Goal: Task Accomplishment & Management: Manage account settings

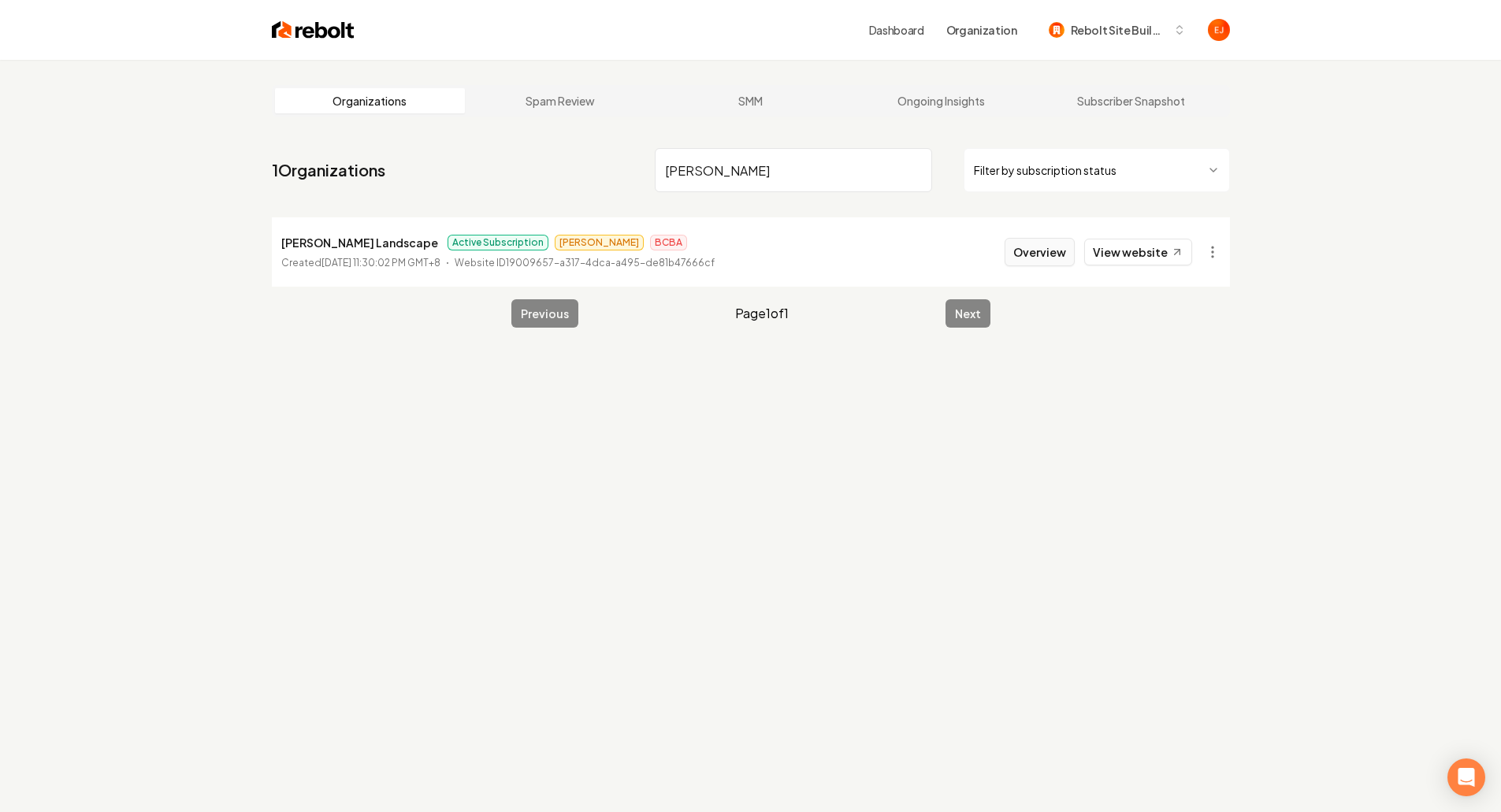
type input "tommie"
click at [1033, 251] on button "Overview" at bounding box center [1039, 252] width 70 height 28
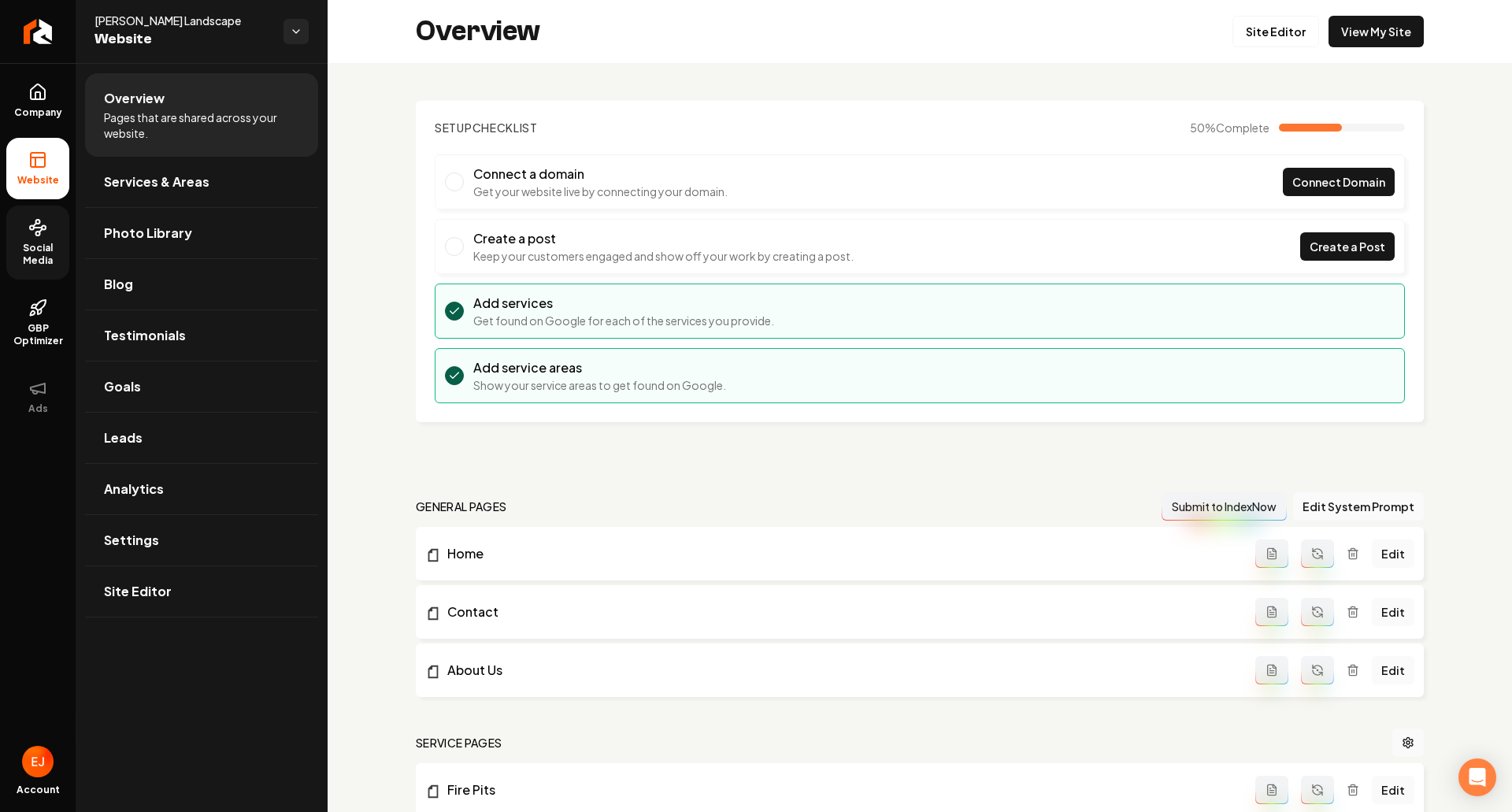
click at [26, 252] on span "Social Media" at bounding box center [38, 254] width 63 height 25
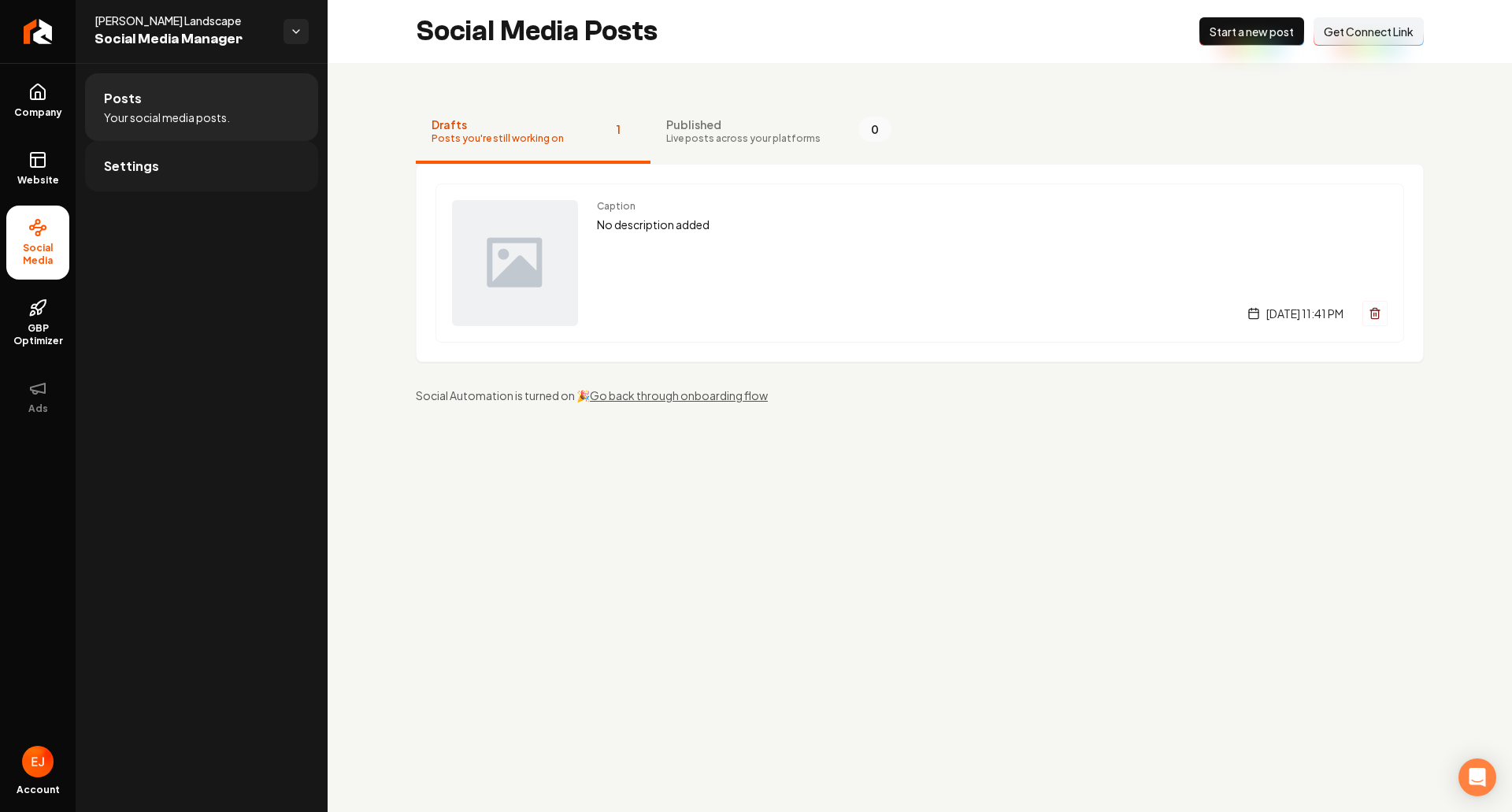
click at [151, 176] on link "Settings" at bounding box center [202, 167] width 233 height 51
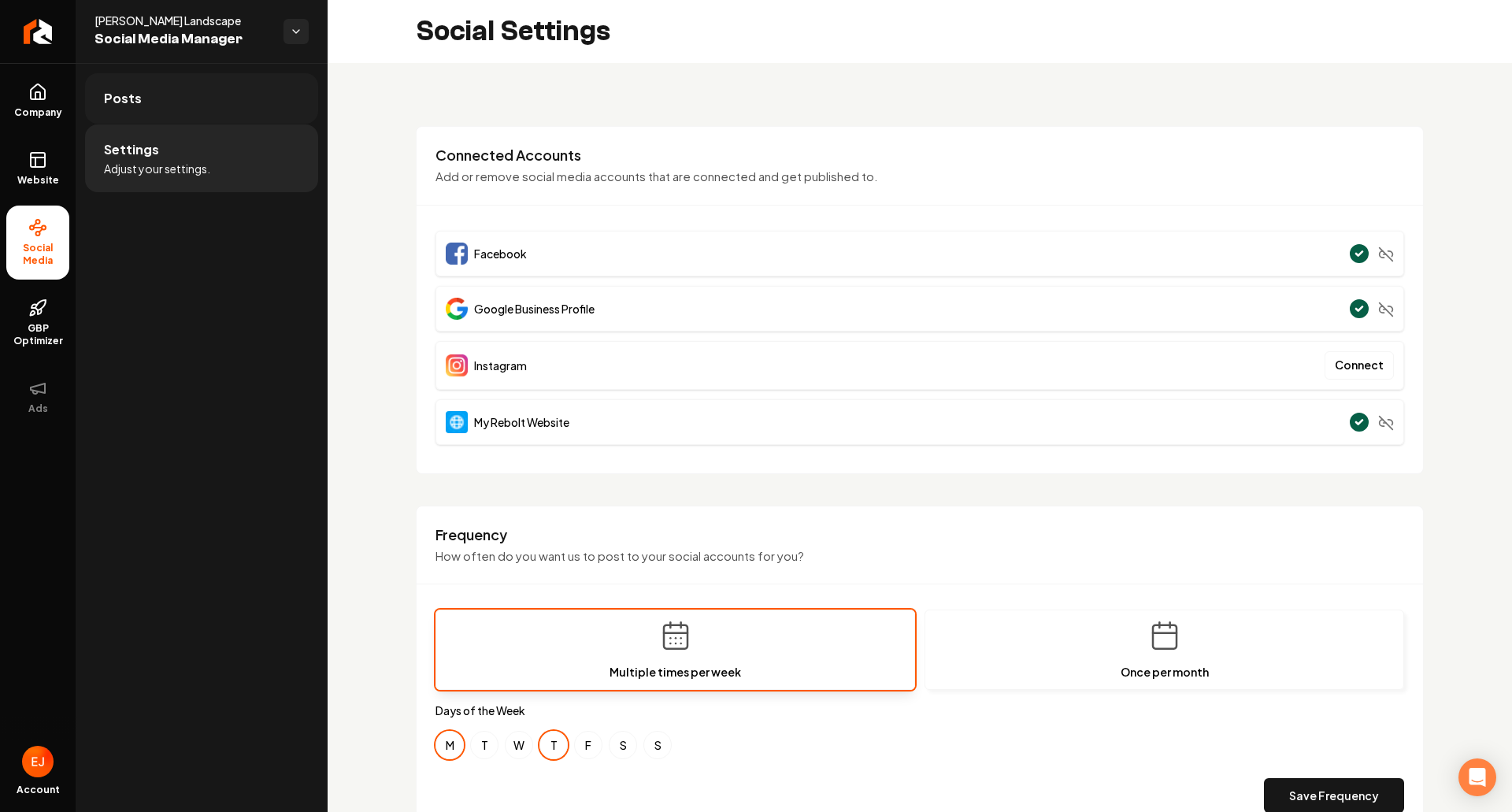
click at [196, 92] on link "Posts" at bounding box center [202, 99] width 233 height 51
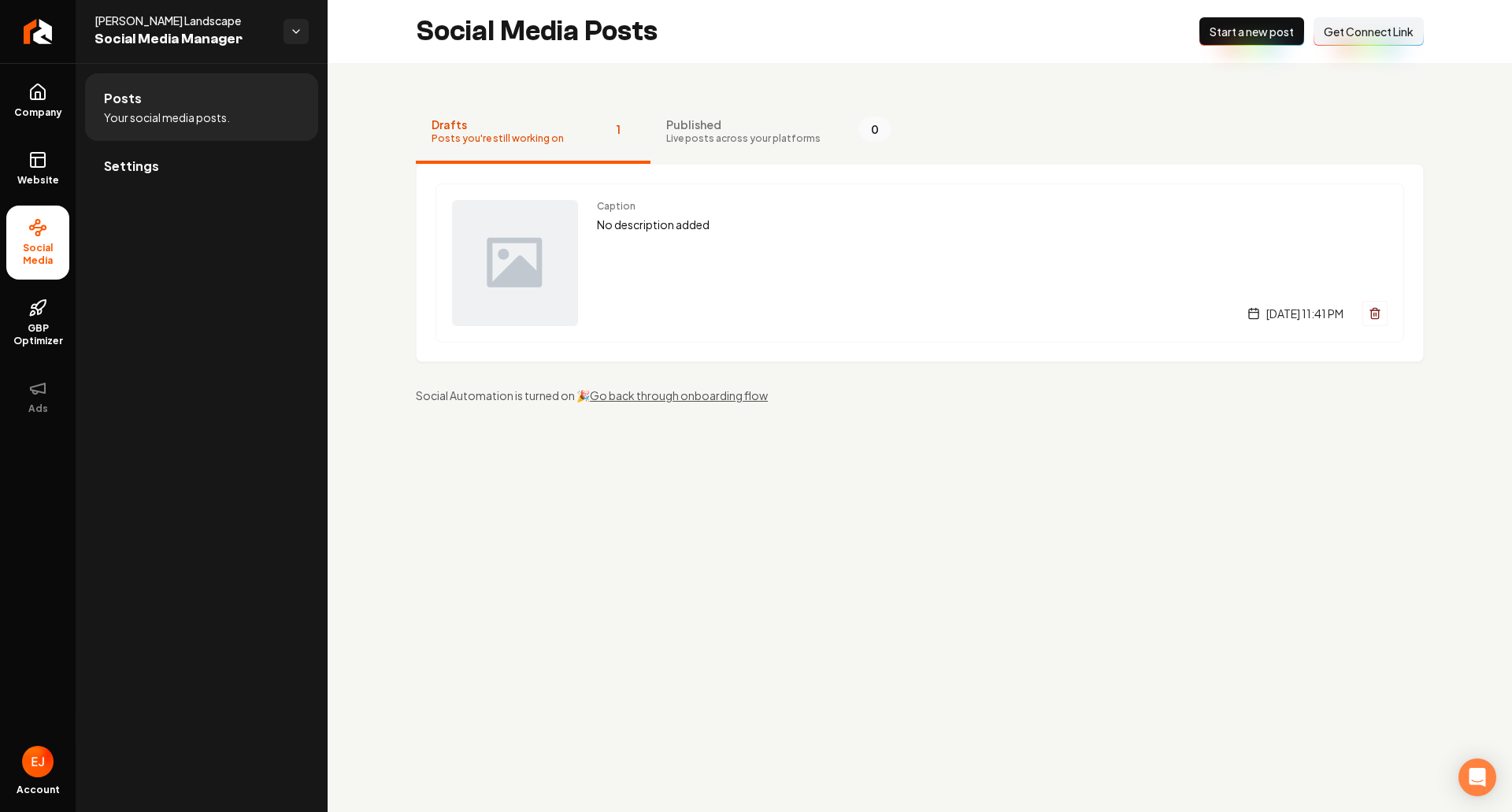
click at [1383, 24] on span "Get Connect Link" at bounding box center [1368, 32] width 90 height 16
click at [45, 161] on rect at bounding box center [38, 160] width 14 height 14
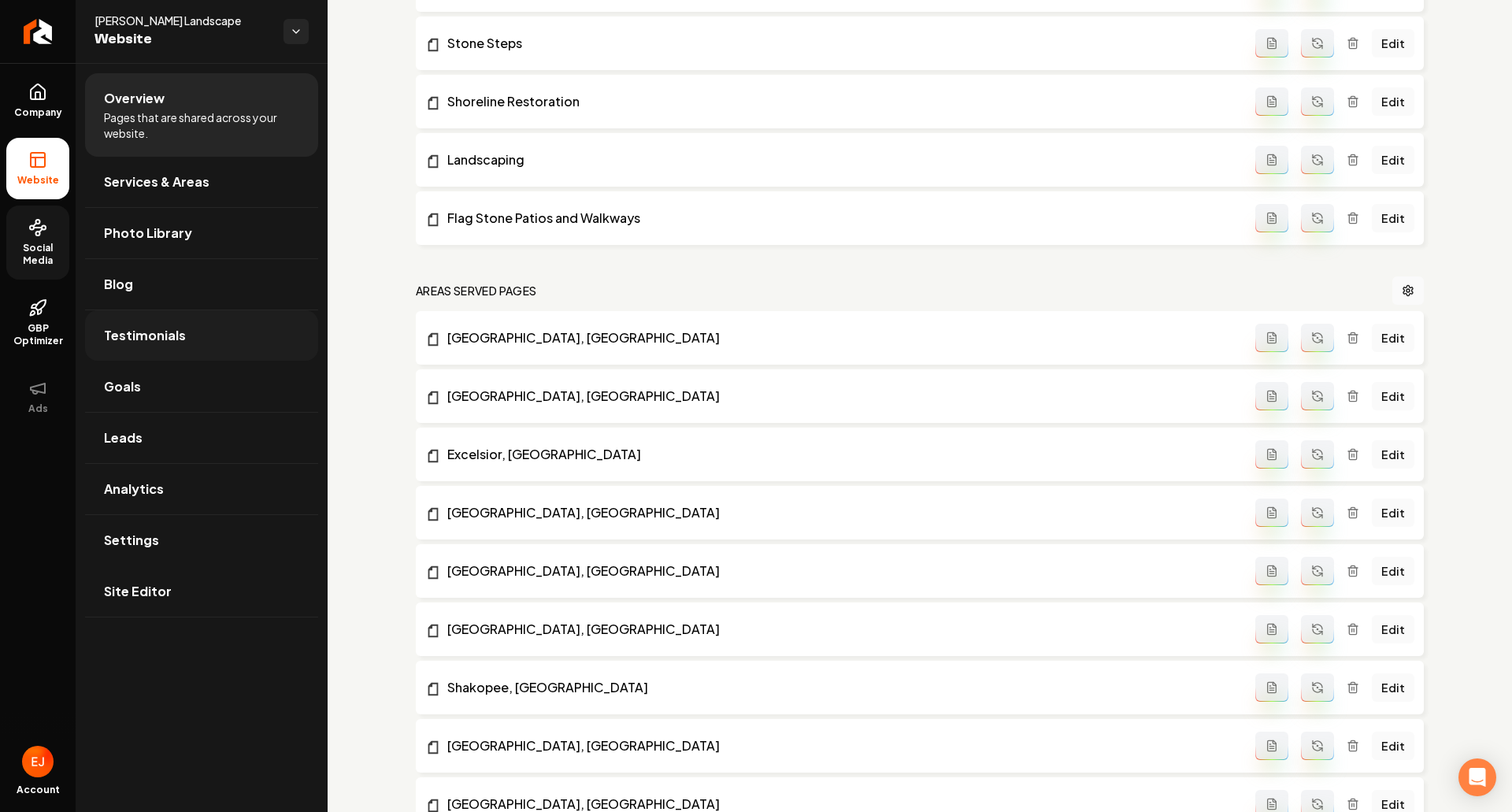
scroll to position [1024, 0]
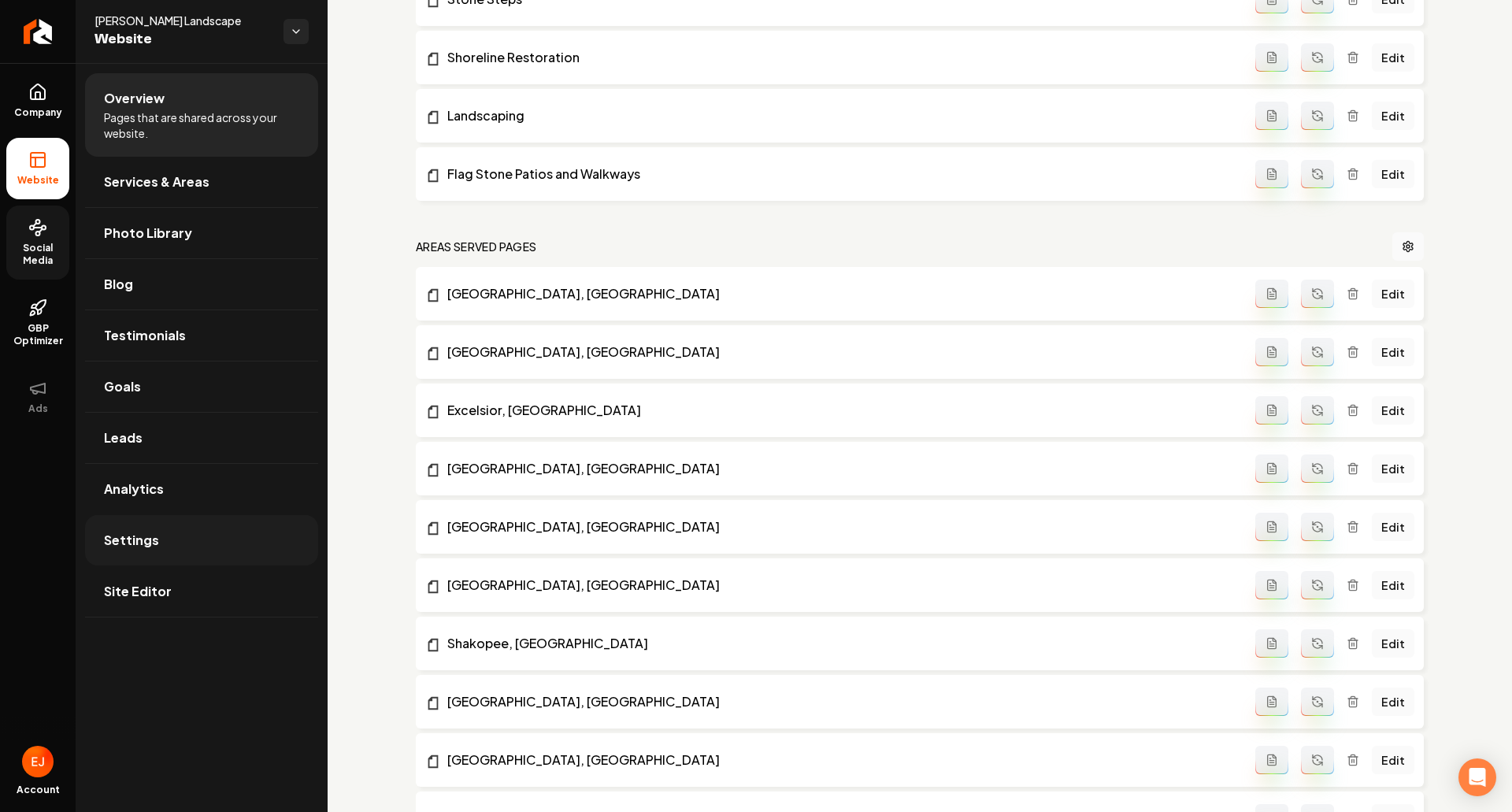
click at [148, 542] on span "Settings" at bounding box center [132, 541] width 55 height 19
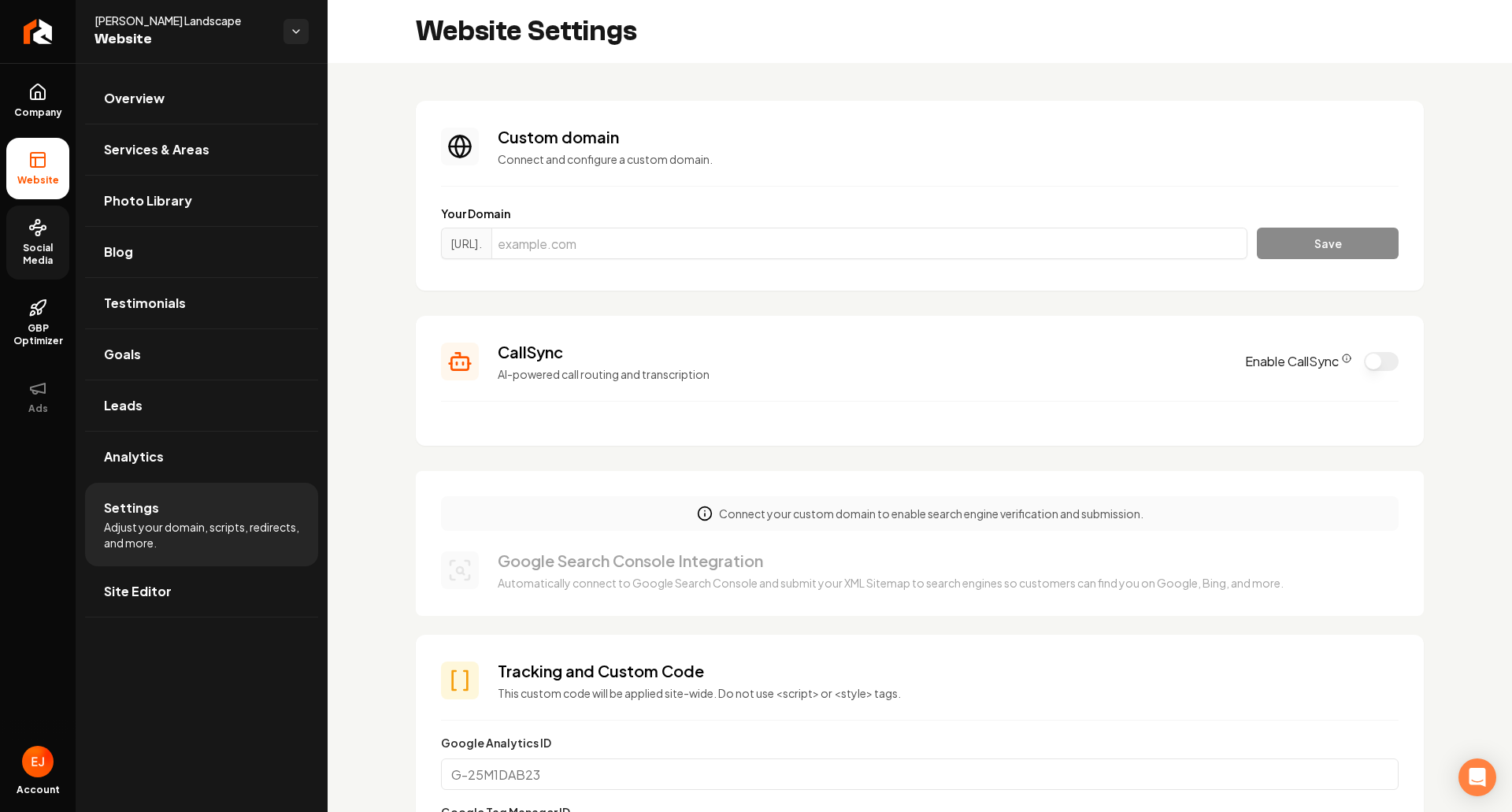
click at [44, 252] on span "Social Media" at bounding box center [38, 254] width 63 height 25
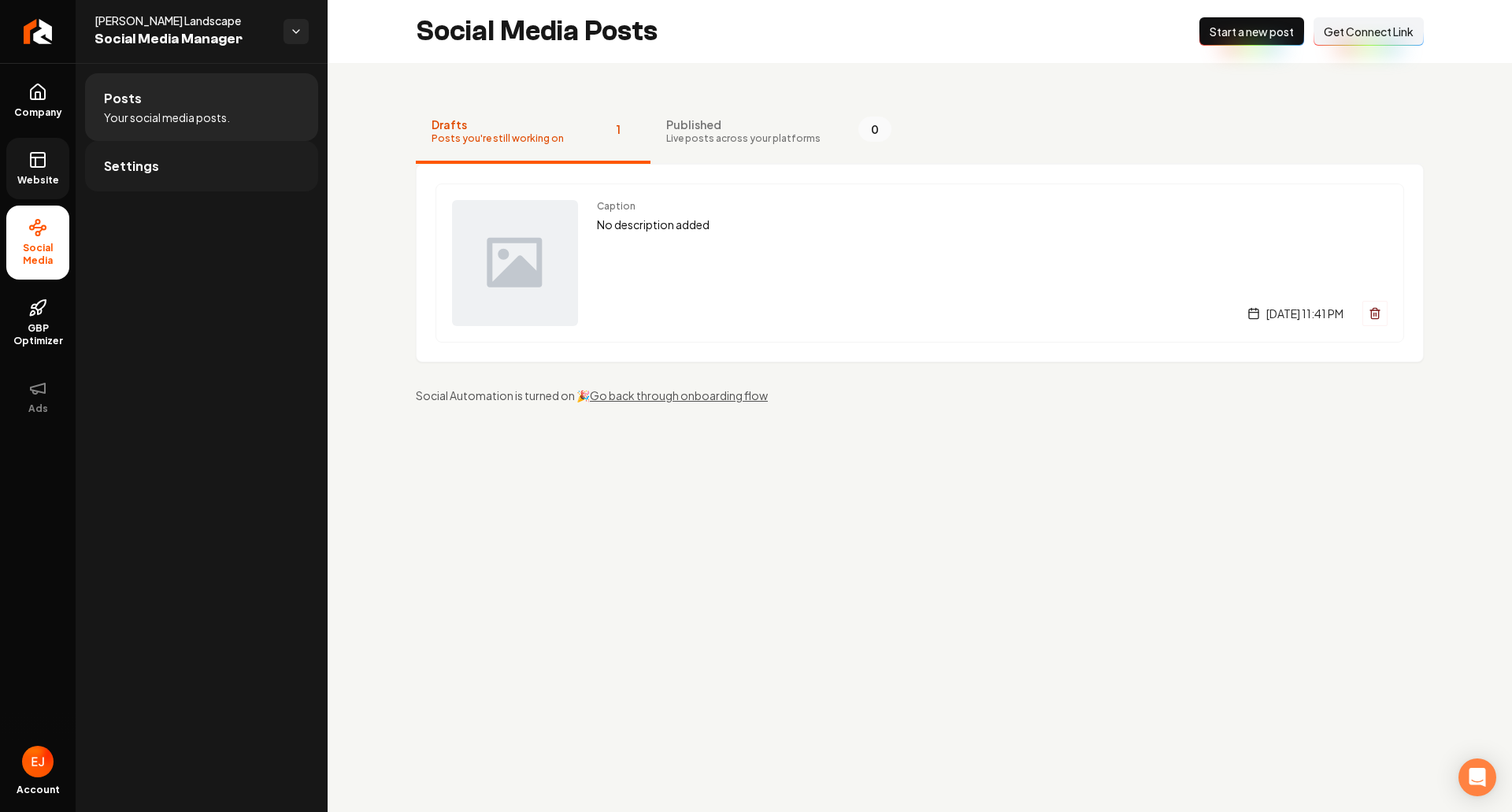
click at [170, 167] on link "Settings" at bounding box center [202, 167] width 233 height 51
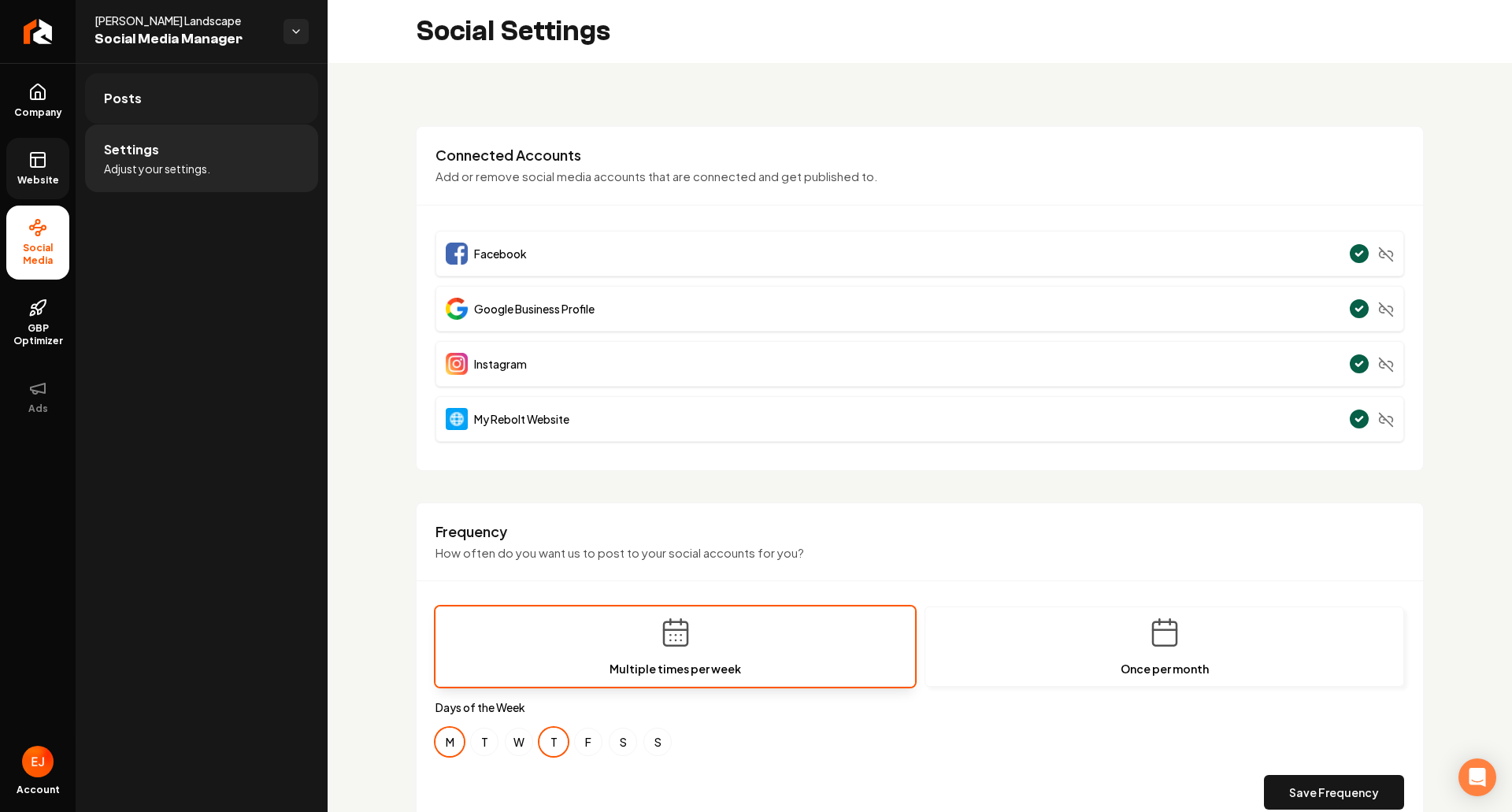
click at [156, 122] on link "Posts" at bounding box center [202, 99] width 233 height 51
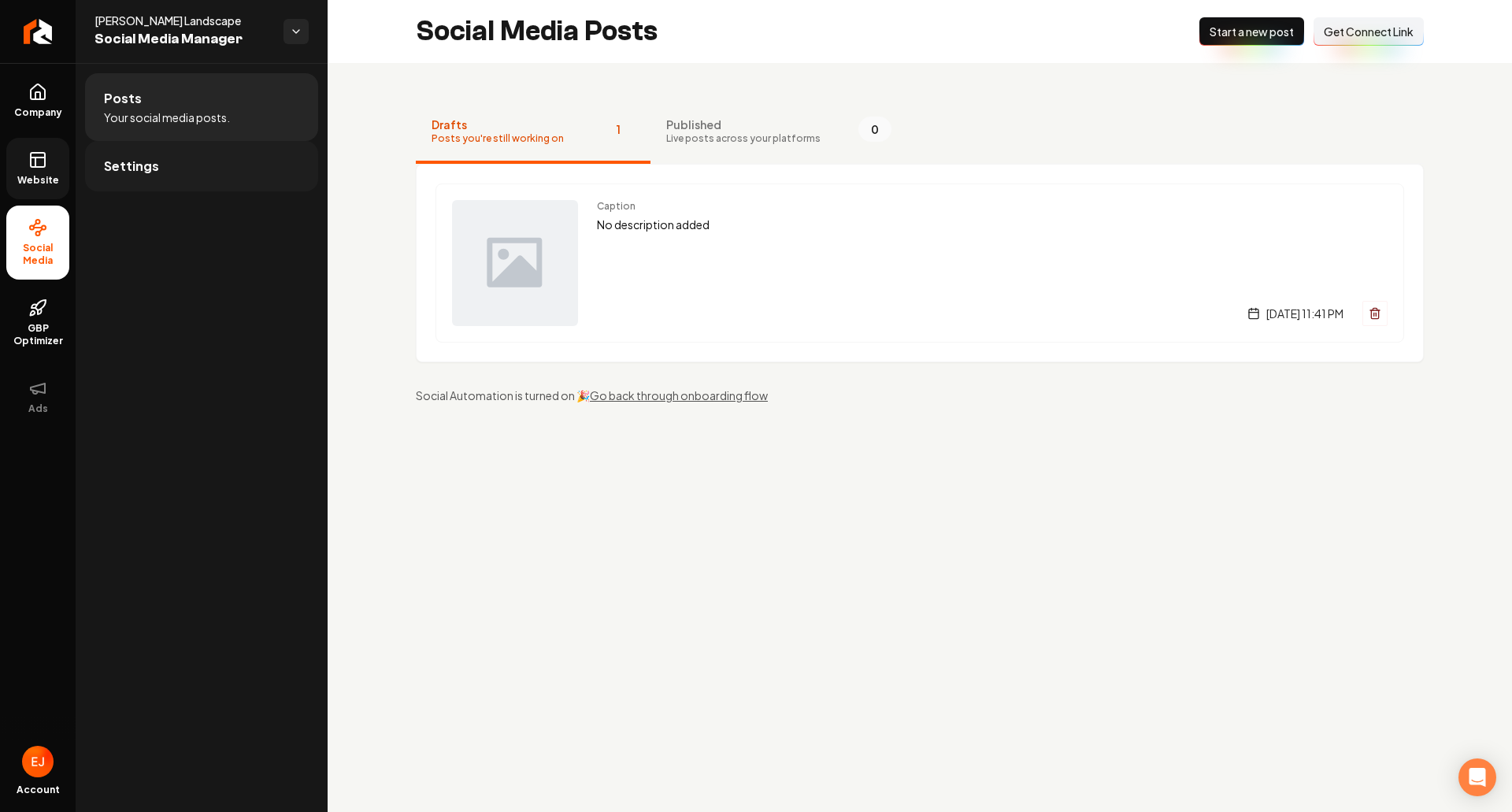
click at [183, 186] on link "Settings" at bounding box center [202, 167] width 233 height 51
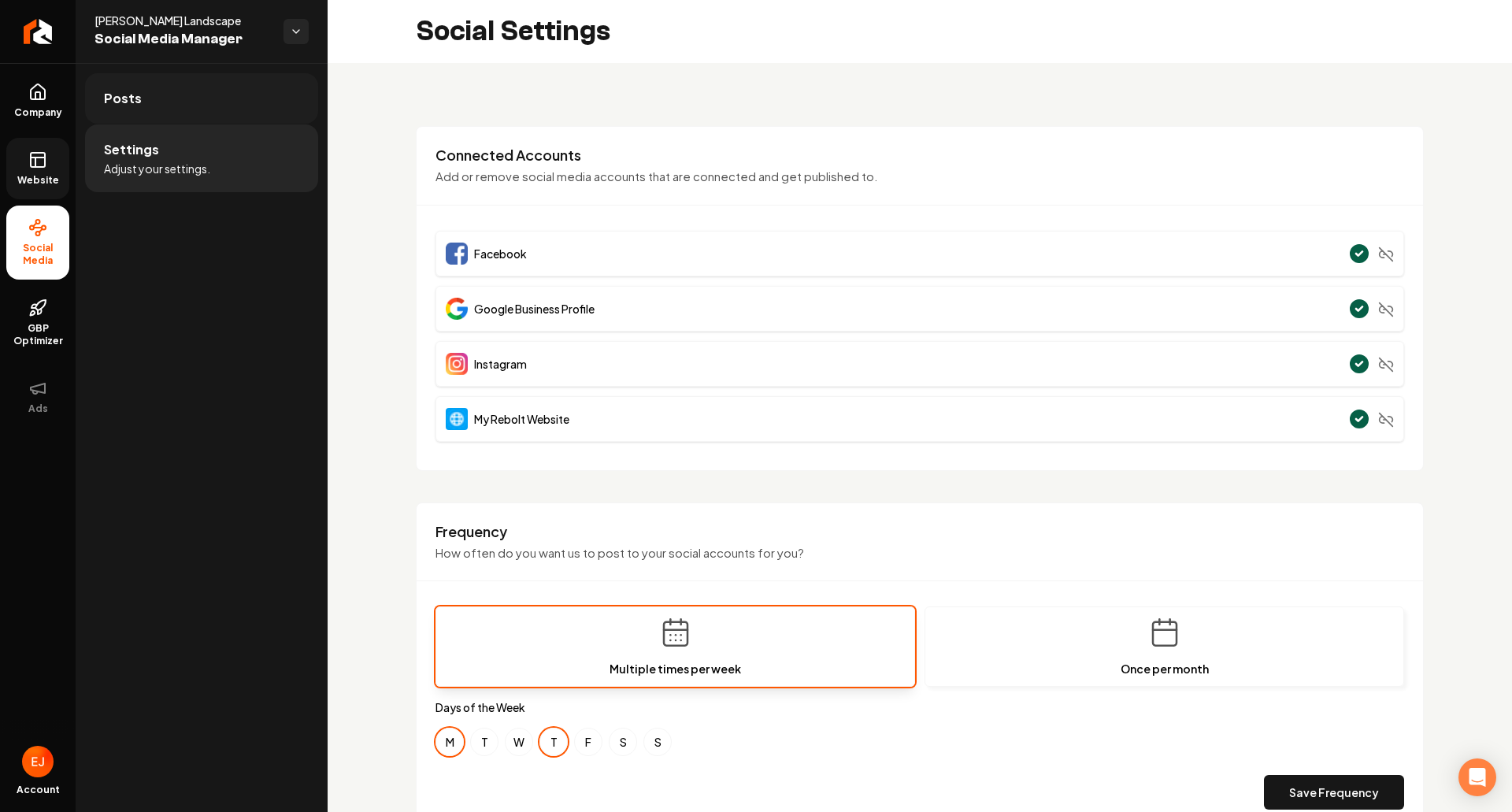
click at [241, 114] on link "Posts" at bounding box center [202, 99] width 233 height 51
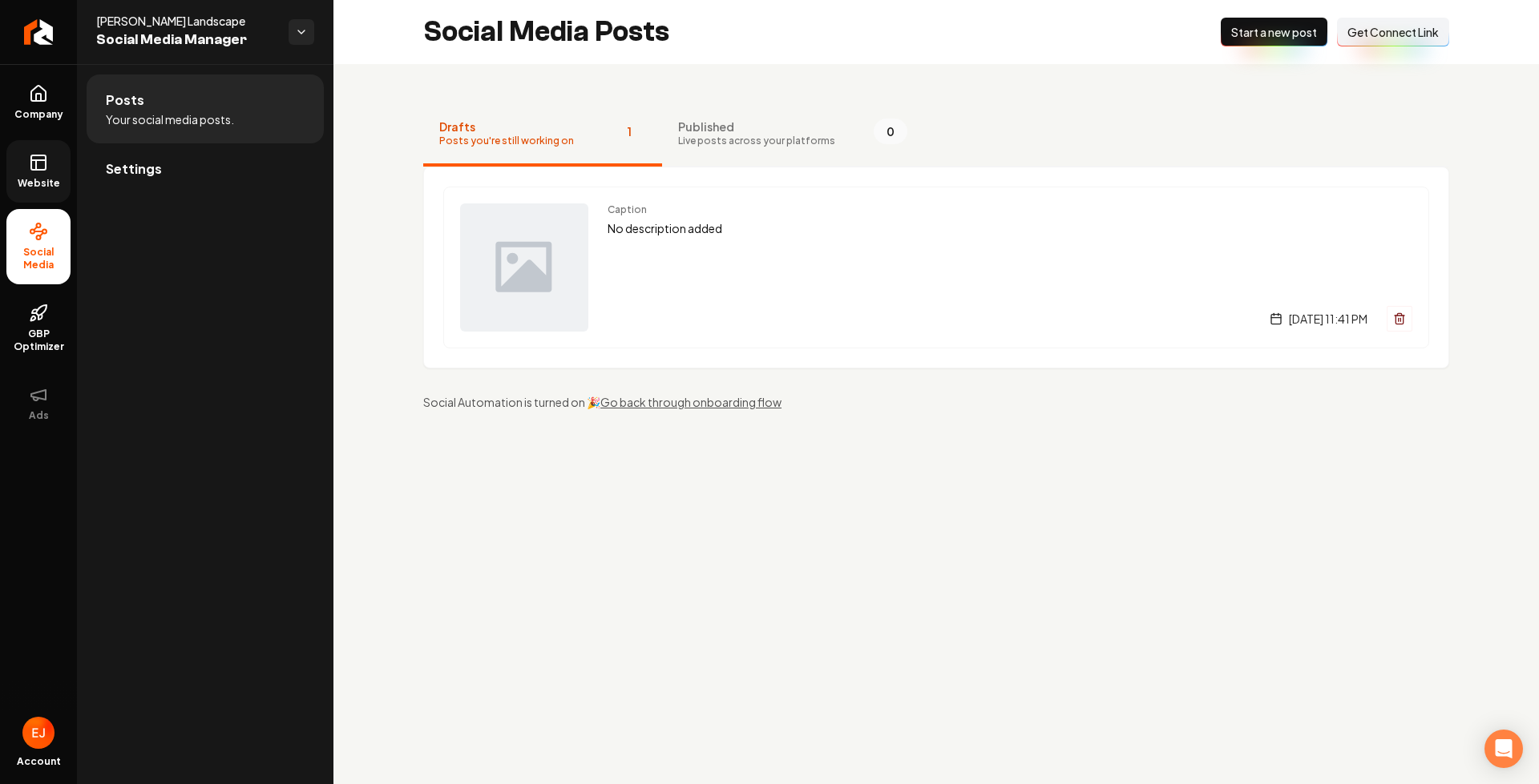
click at [51, 191] on link "Website" at bounding box center [39, 172] width 64 height 63
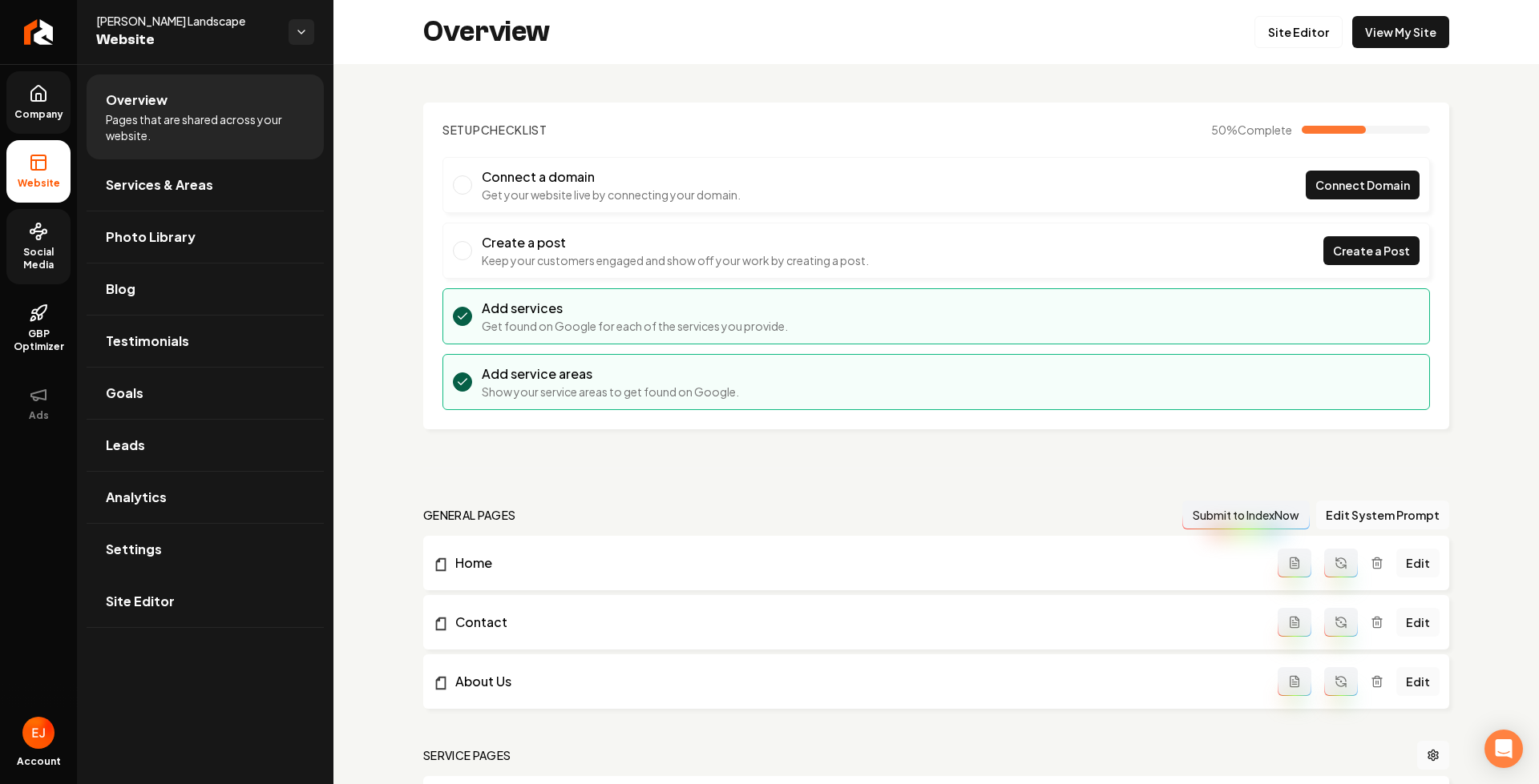
click at [28, 100] on link "Company" at bounding box center [39, 103] width 64 height 63
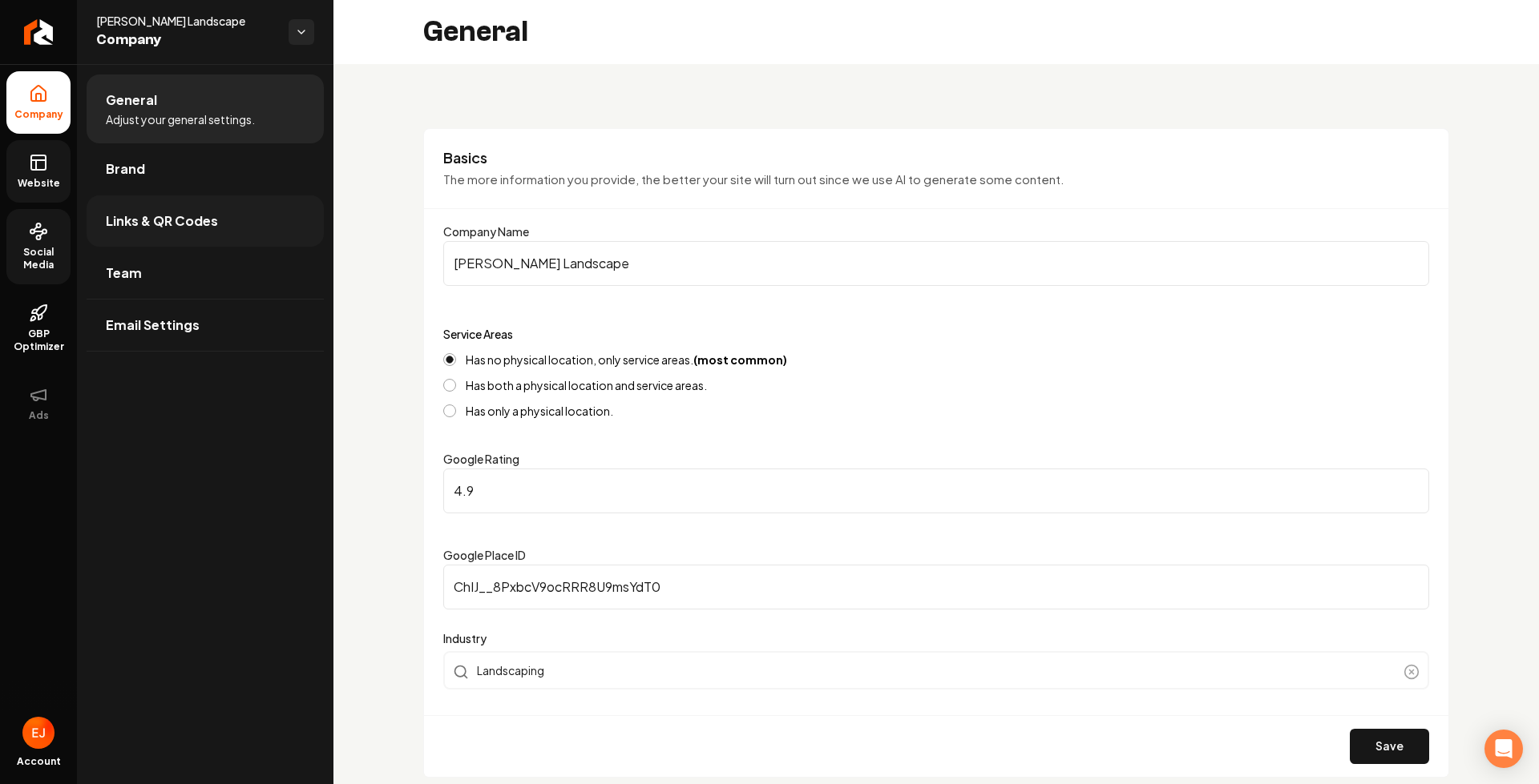
click at [226, 228] on link "Links & QR Codes" at bounding box center [206, 221] width 238 height 51
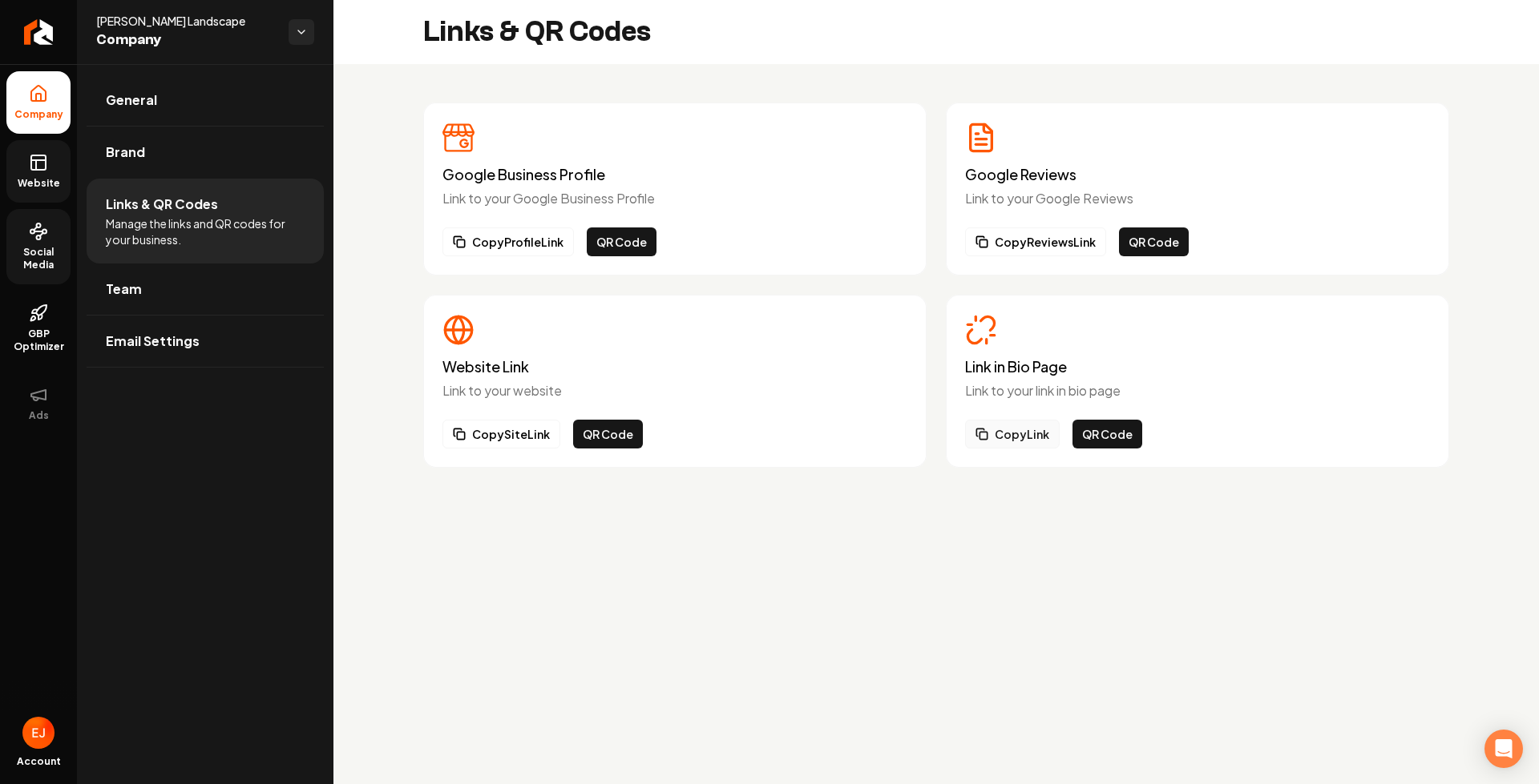
click at [1016, 445] on button "Copy Link" at bounding box center [1012, 434] width 95 height 29
drag, startPoint x: 31, startPoint y: 181, endPoint x: 51, endPoint y: 279, distance: 100.0
click at [31, 181] on span "Website" at bounding box center [39, 184] width 55 height 13
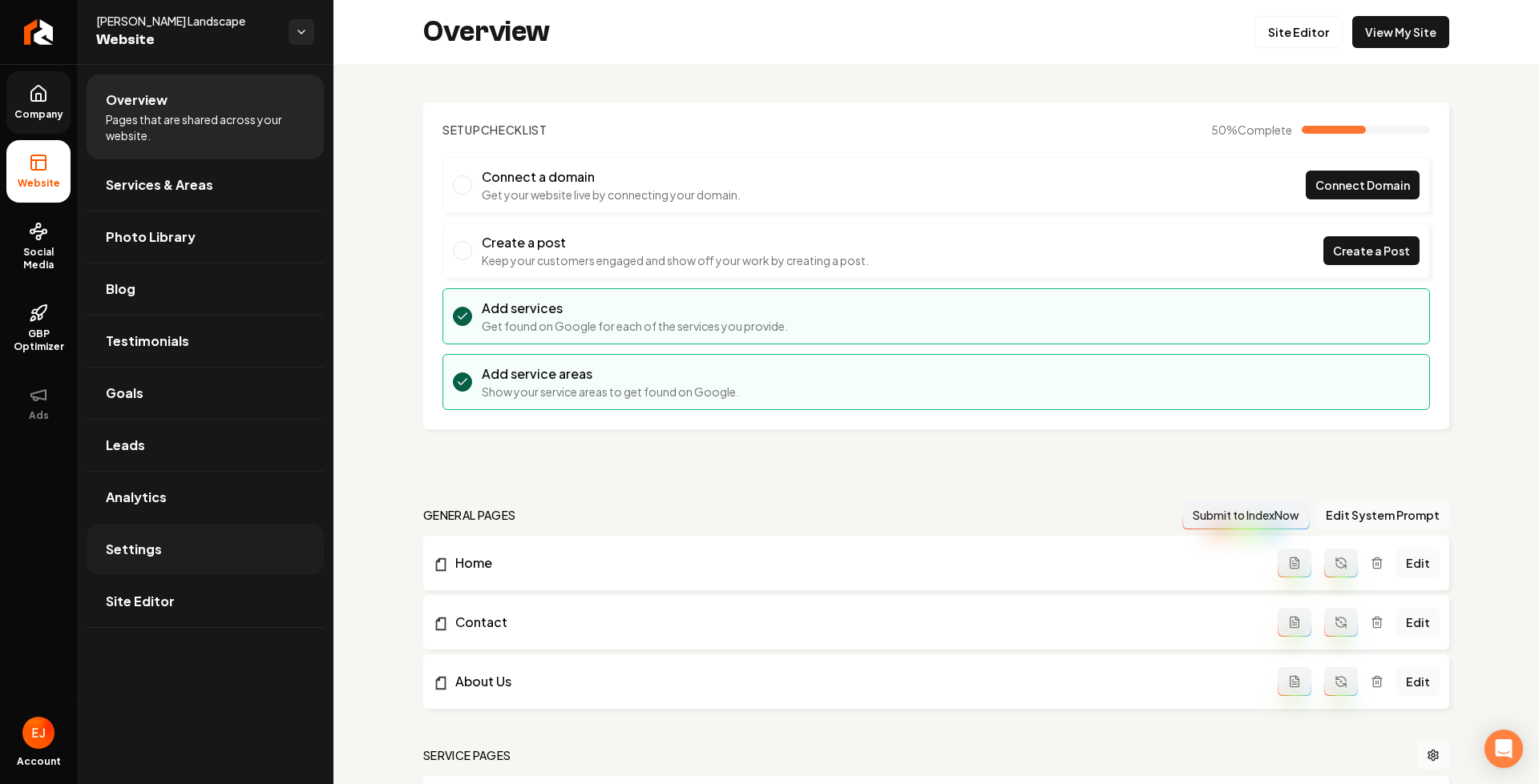
click at [149, 557] on span "Settings" at bounding box center [134, 550] width 56 height 19
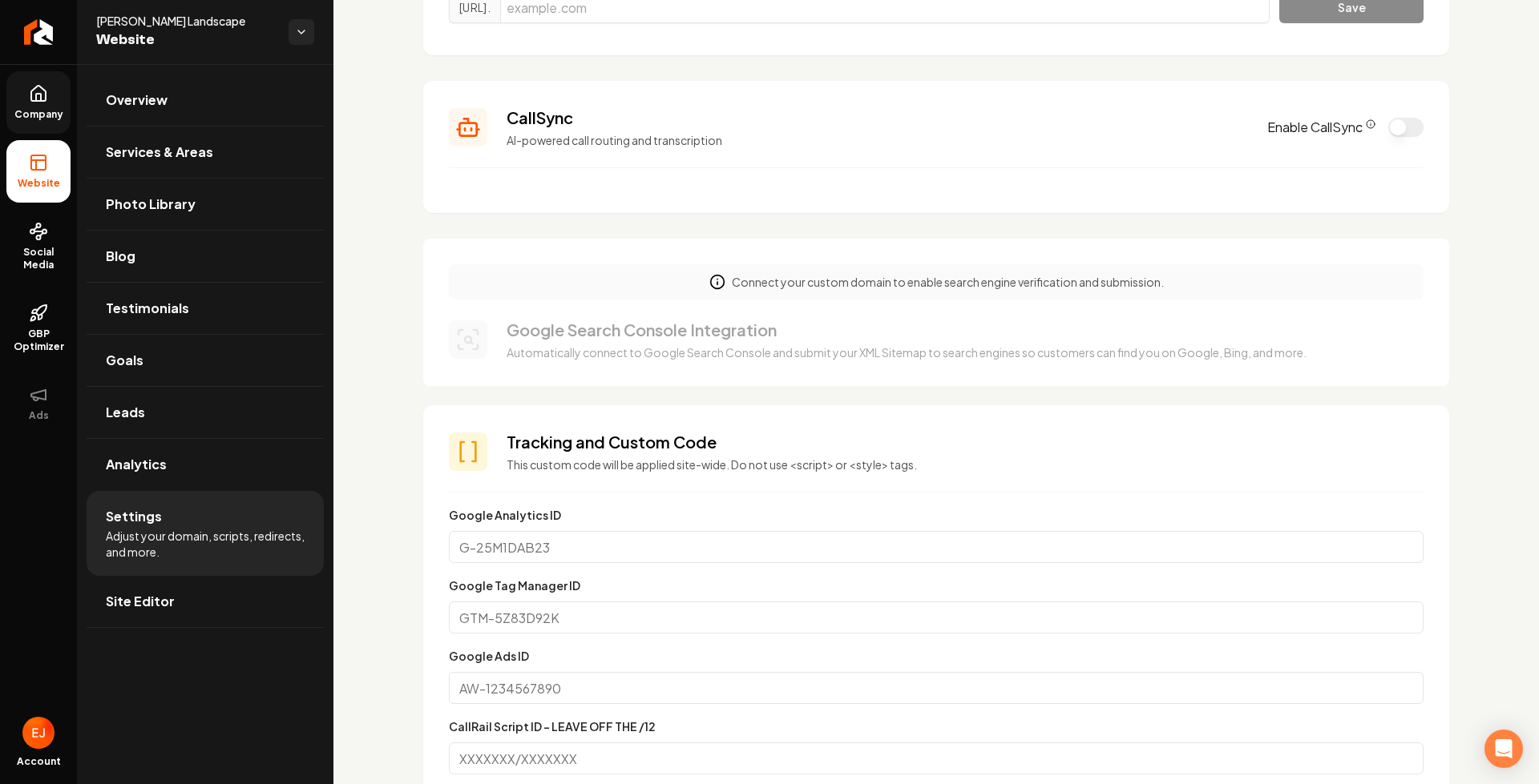
scroll to position [160, 0]
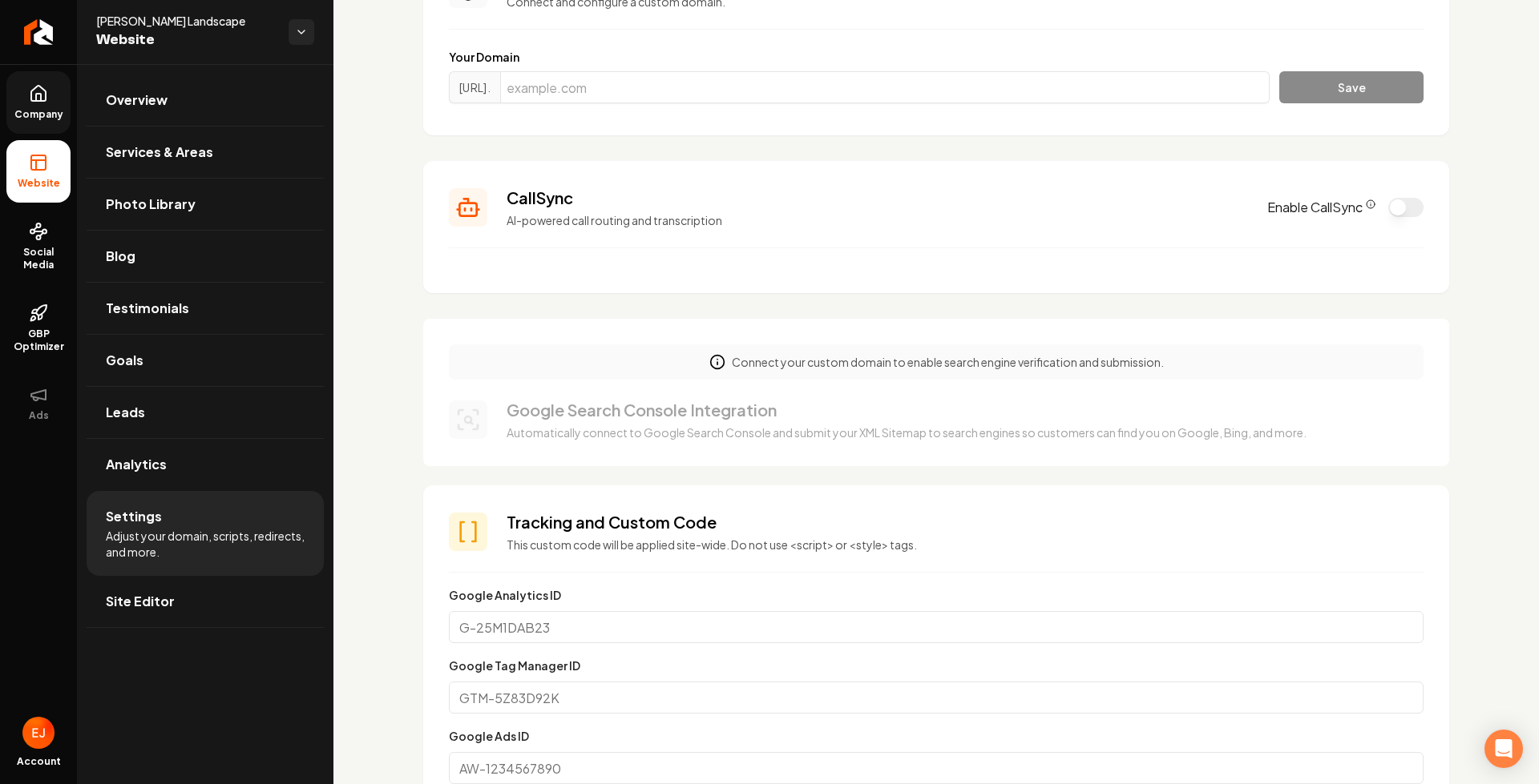
click at [1366, 206] on icon "CallSync Info" at bounding box center [1370, 205] width 10 height 10
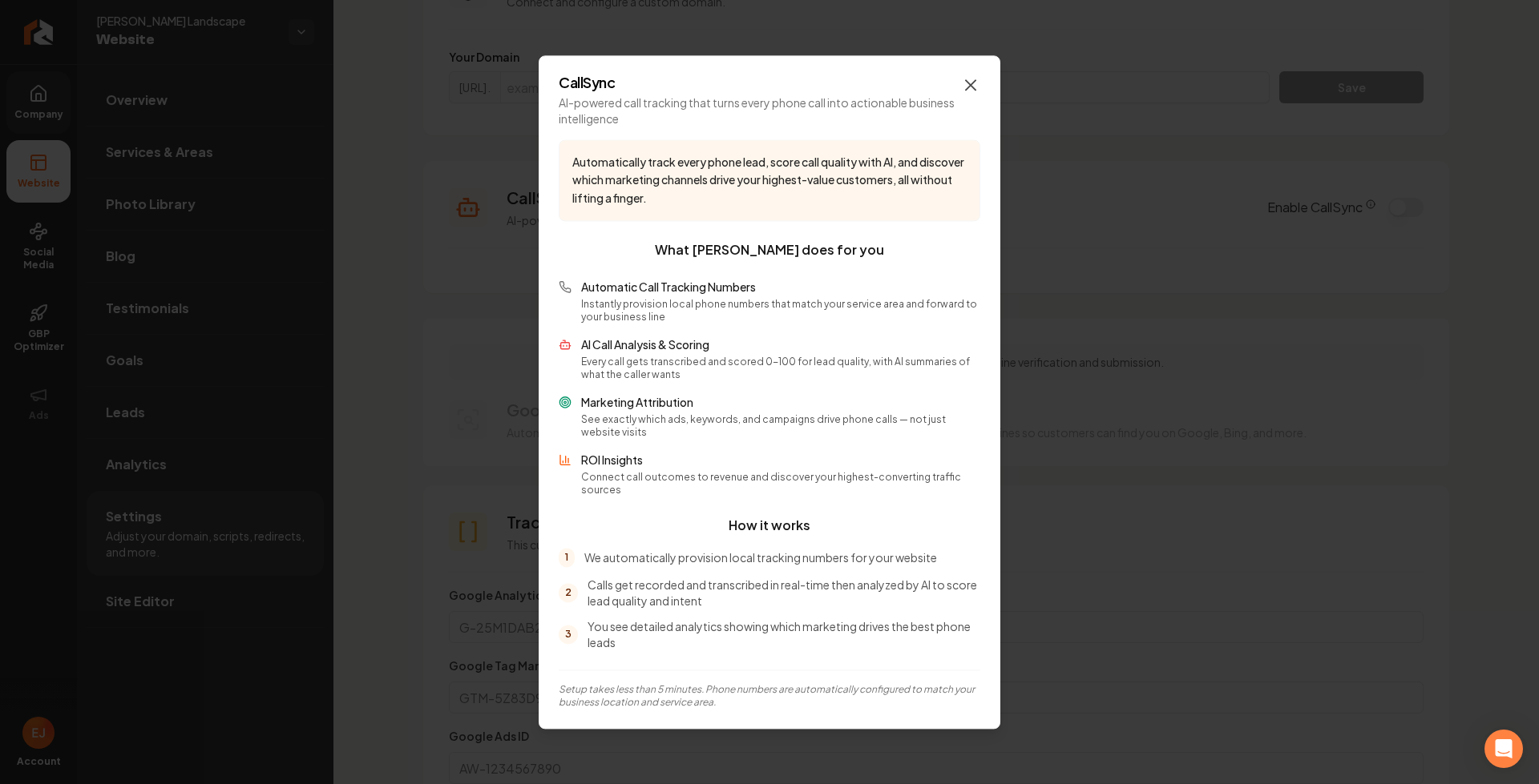
click at [969, 95] on icon "button" at bounding box center [971, 85] width 19 height 19
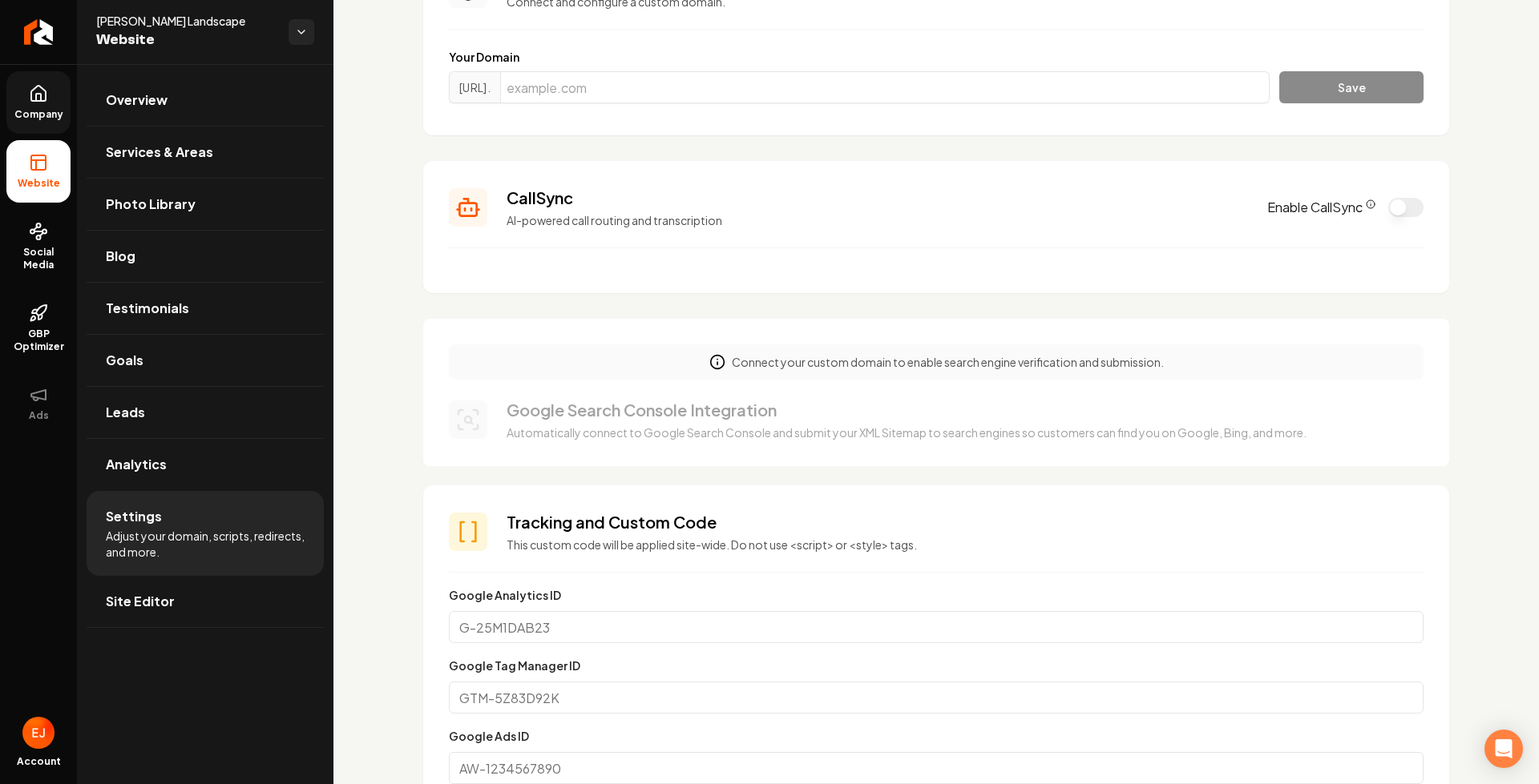
click at [1390, 211] on button "Enable CallSync" at bounding box center [1406, 208] width 35 height 19
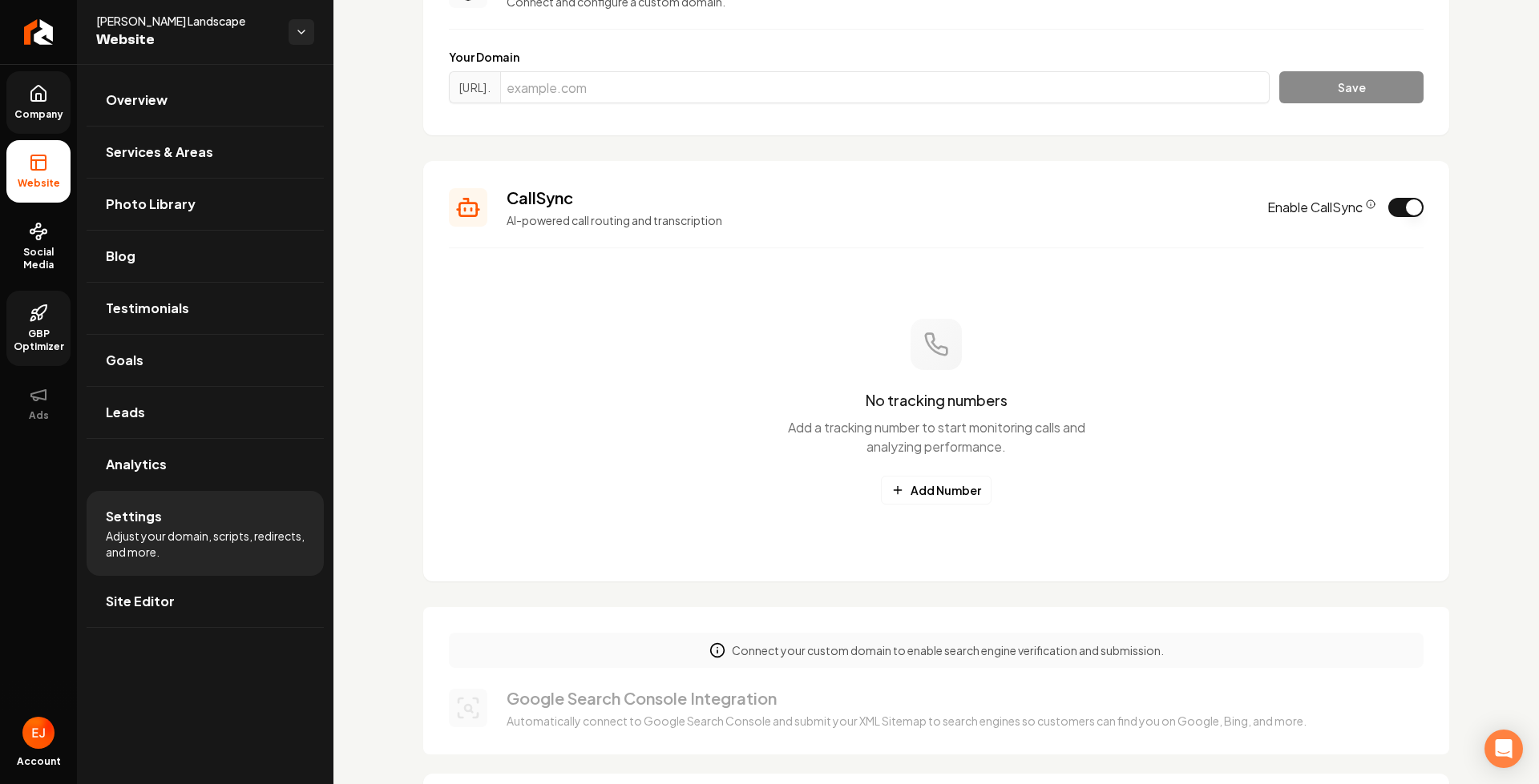
click at [37, 349] on span "GBP Optimizer" at bounding box center [39, 340] width 64 height 26
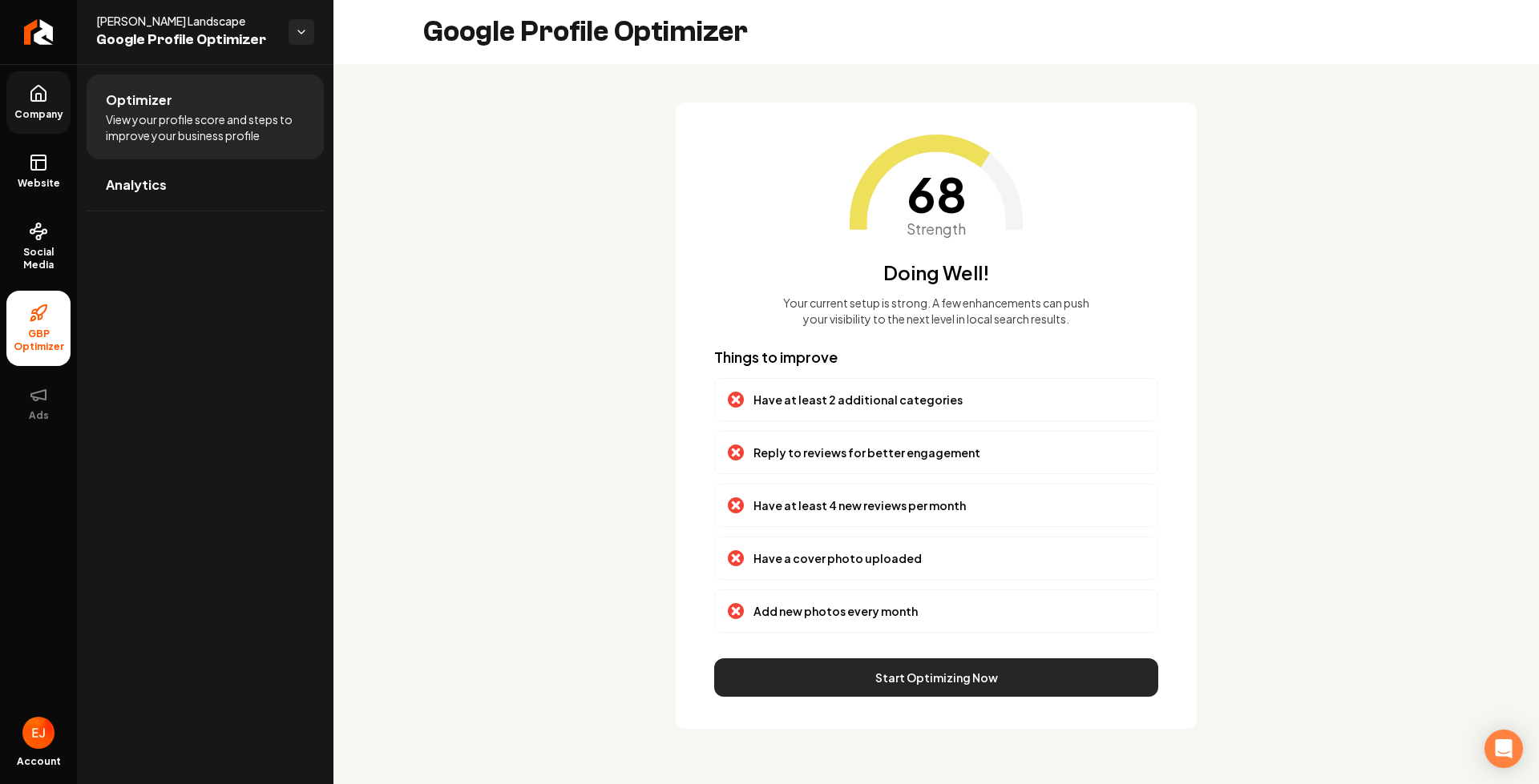
click at [907, 673] on button "Start Optimizing Now" at bounding box center [936, 678] width 444 height 39
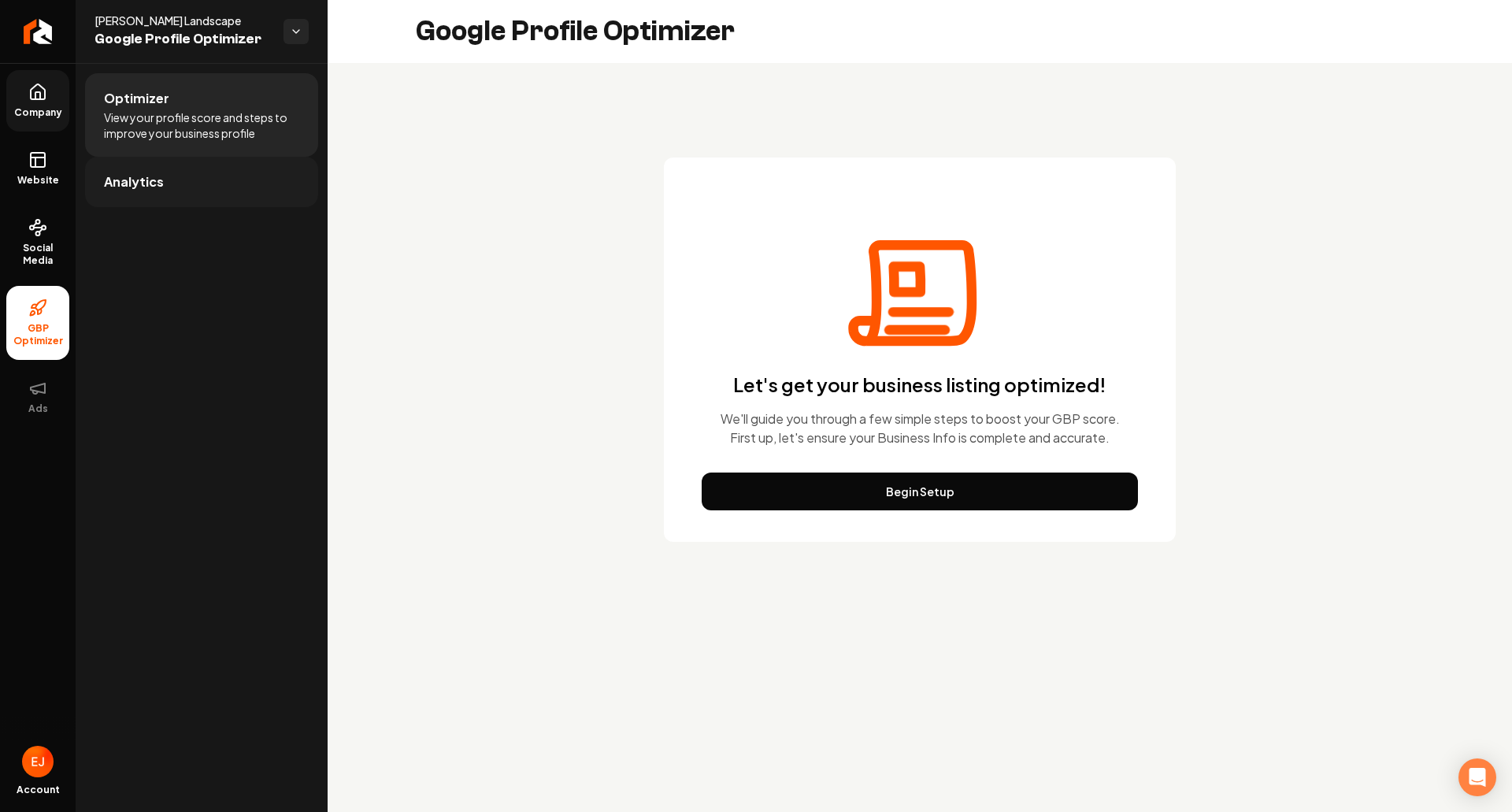
click at [143, 181] on span "Analytics" at bounding box center [134, 182] width 60 height 19
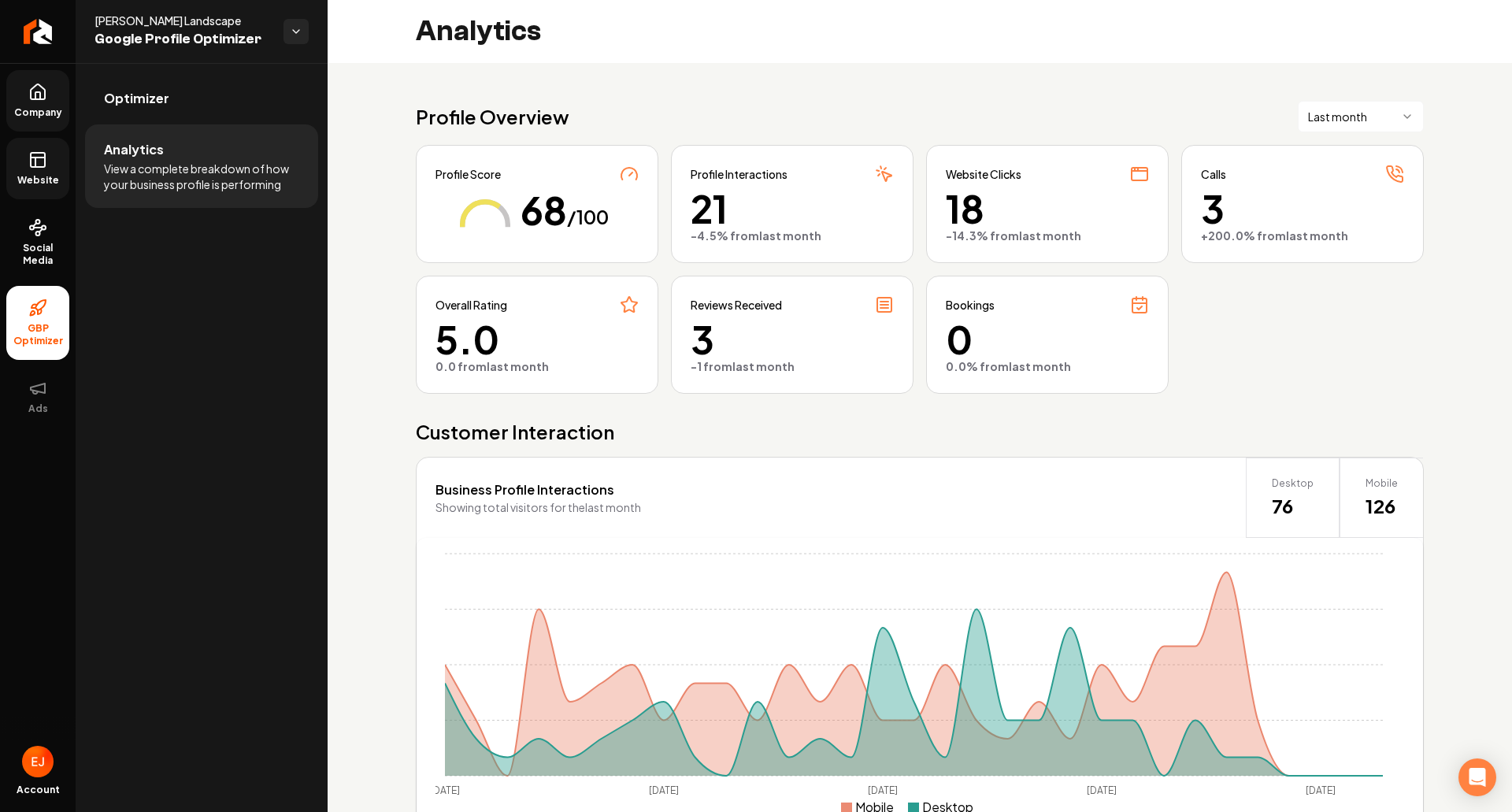
click at [57, 162] on link "Website" at bounding box center [38, 169] width 63 height 62
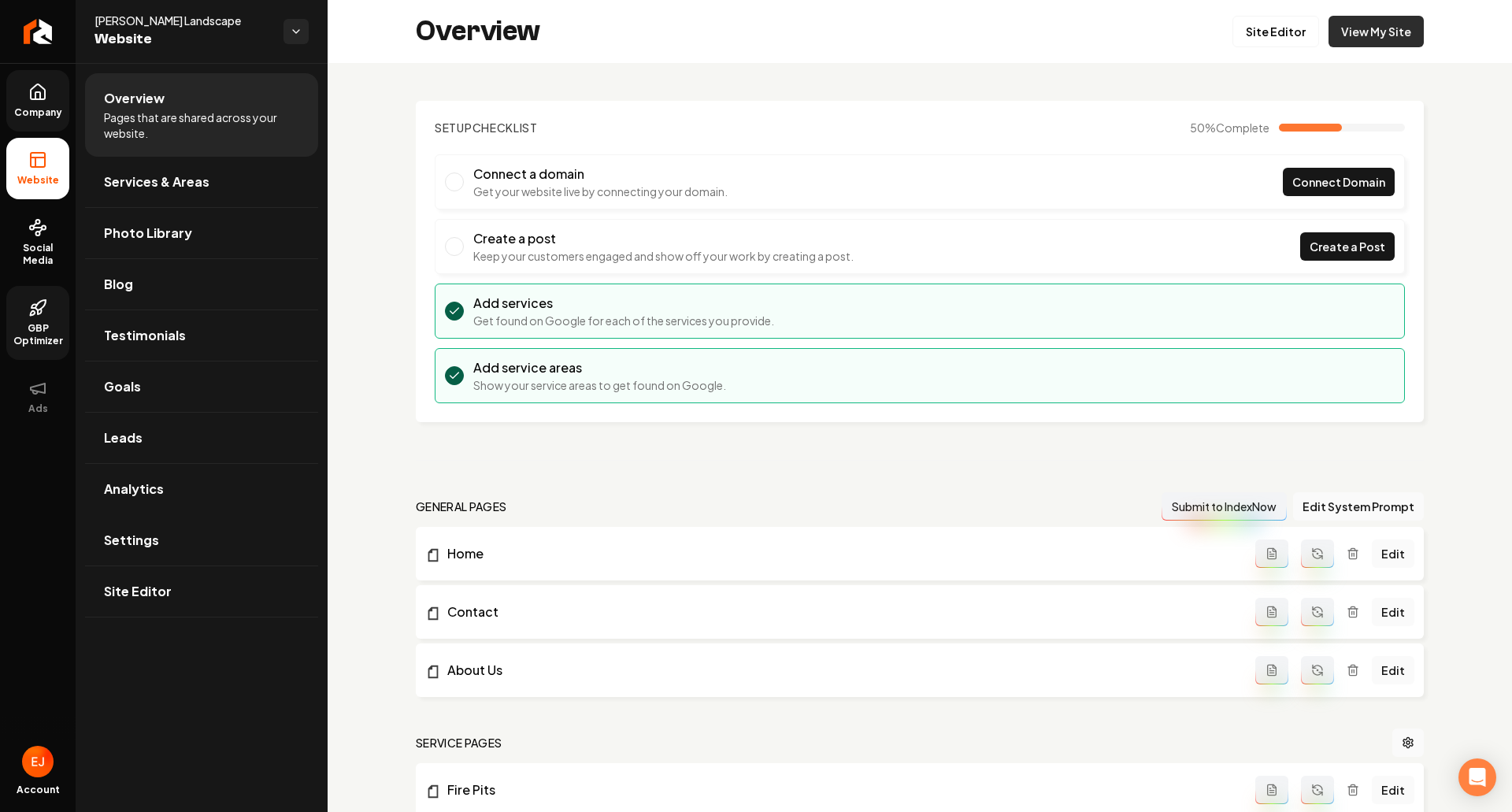
click at [1365, 40] on link "View My Site" at bounding box center [1376, 32] width 95 height 32
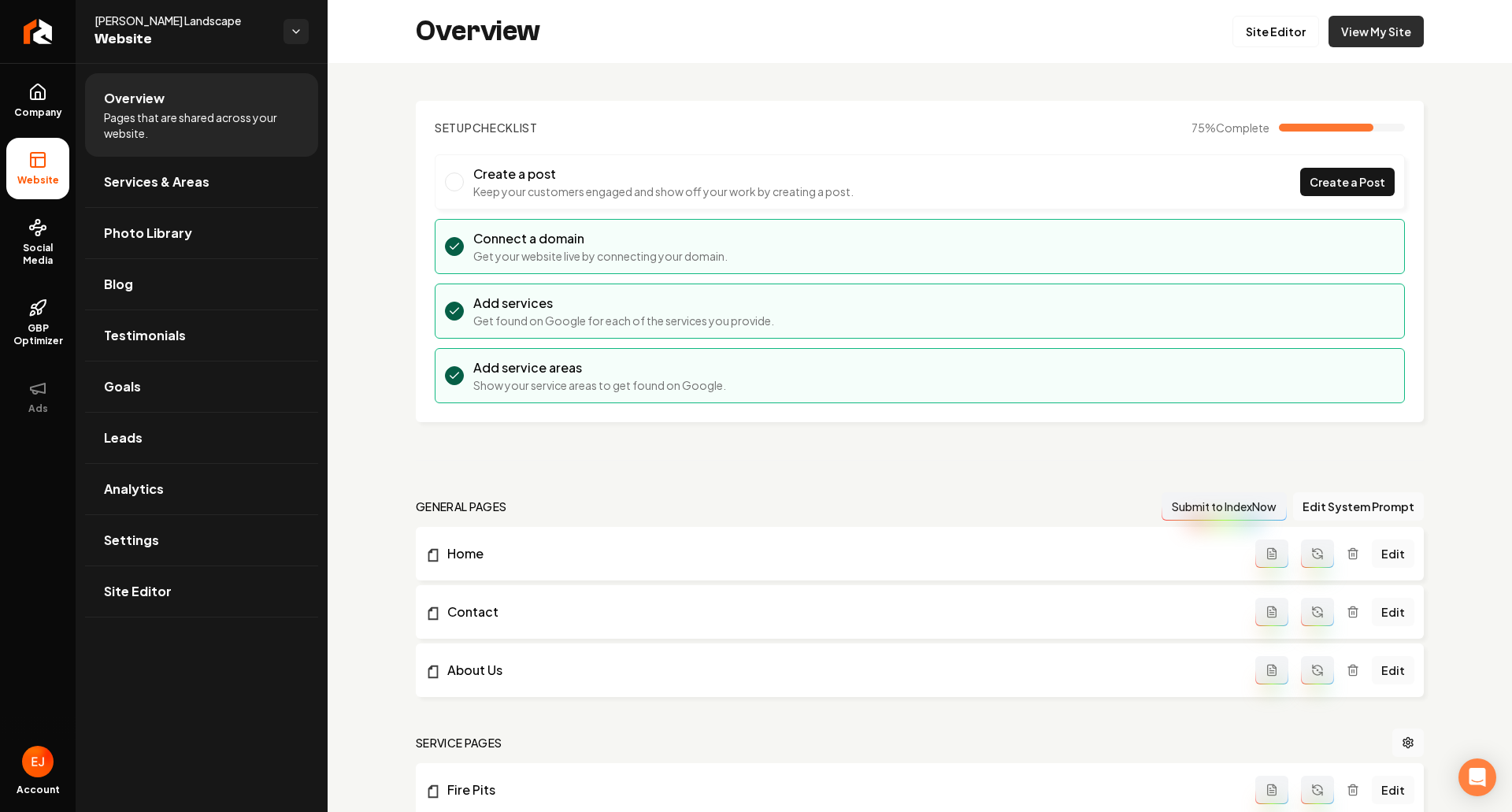
click at [1343, 34] on link "View My Site" at bounding box center [1376, 32] width 95 height 32
click at [195, 593] on link "Site Editor" at bounding box center [202, 592] width 233 height 51
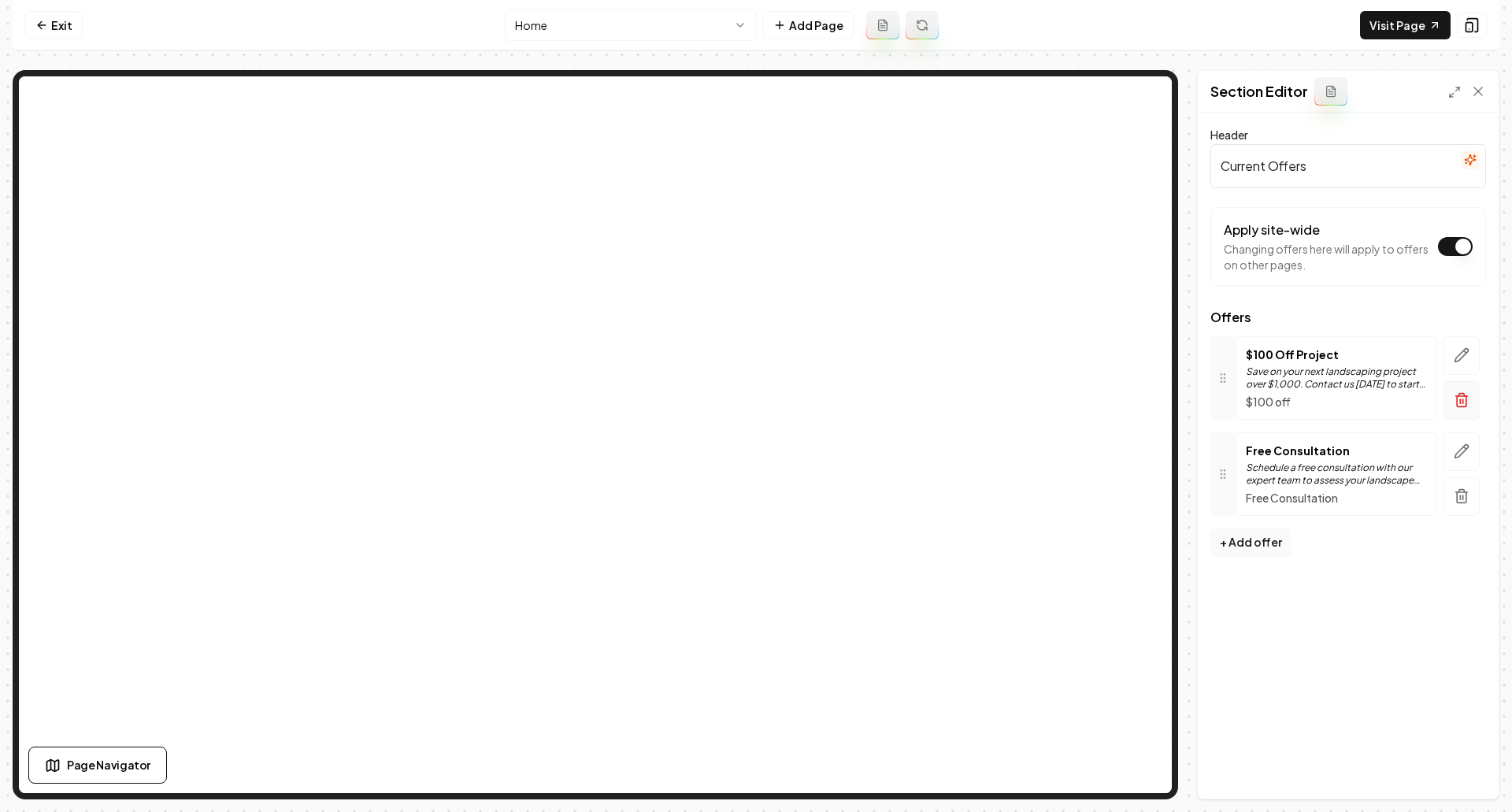
click at [1460, 406] on icon "button" at bounding box center [1462, 401] width 9 height 10
click at [1458, 401] on icon "button" at bounding box center [1462, 400] width 16 height 16
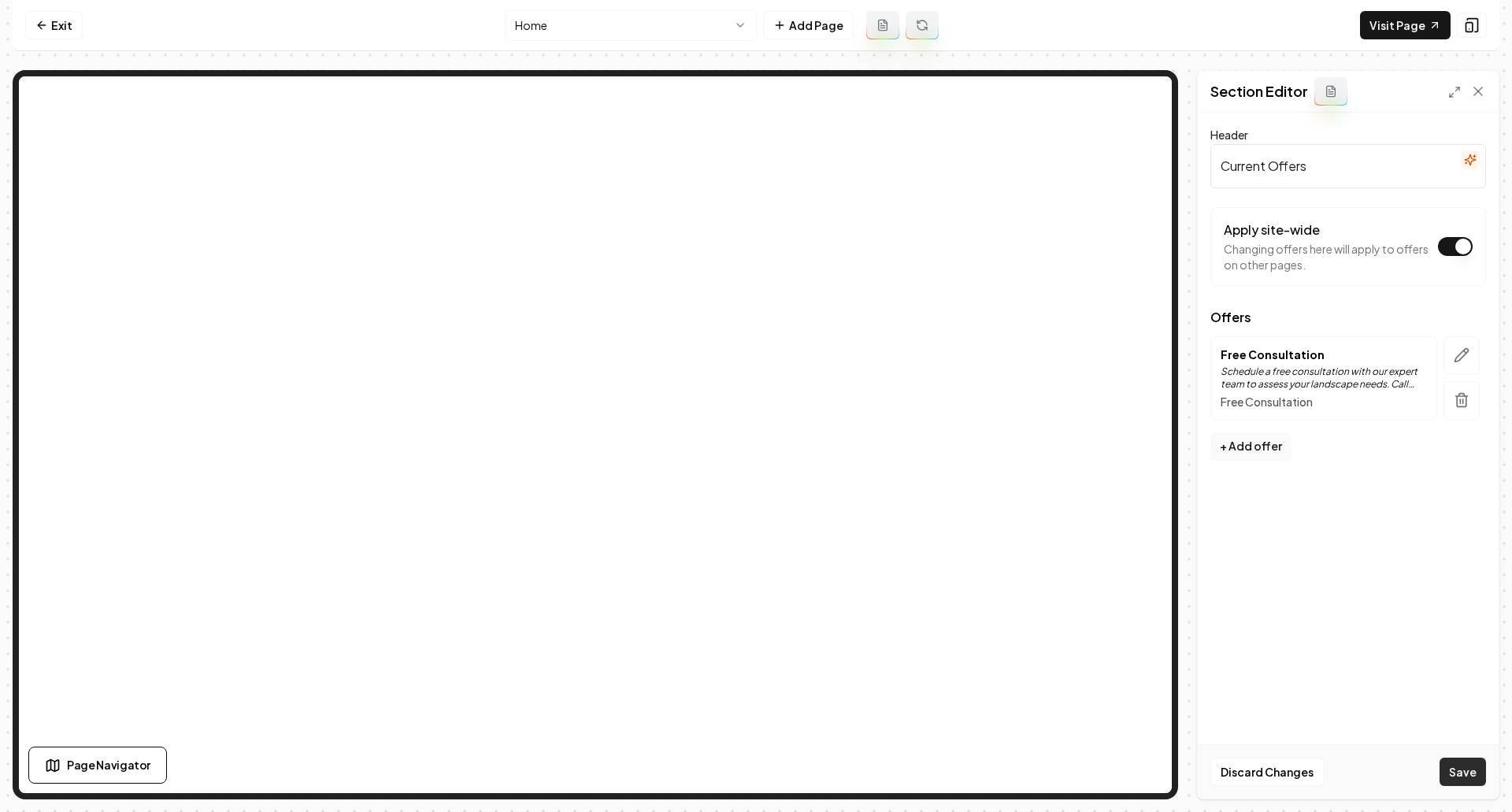
click at [1452, 777] on button "Save" at bounding box center [1462, 772] width 47 height 28
click at [54, 24] on link "Exit" at bounding box center [54, 25] width 58 height 28
